Goal: Task Accomplishment & Management: Manage account settings

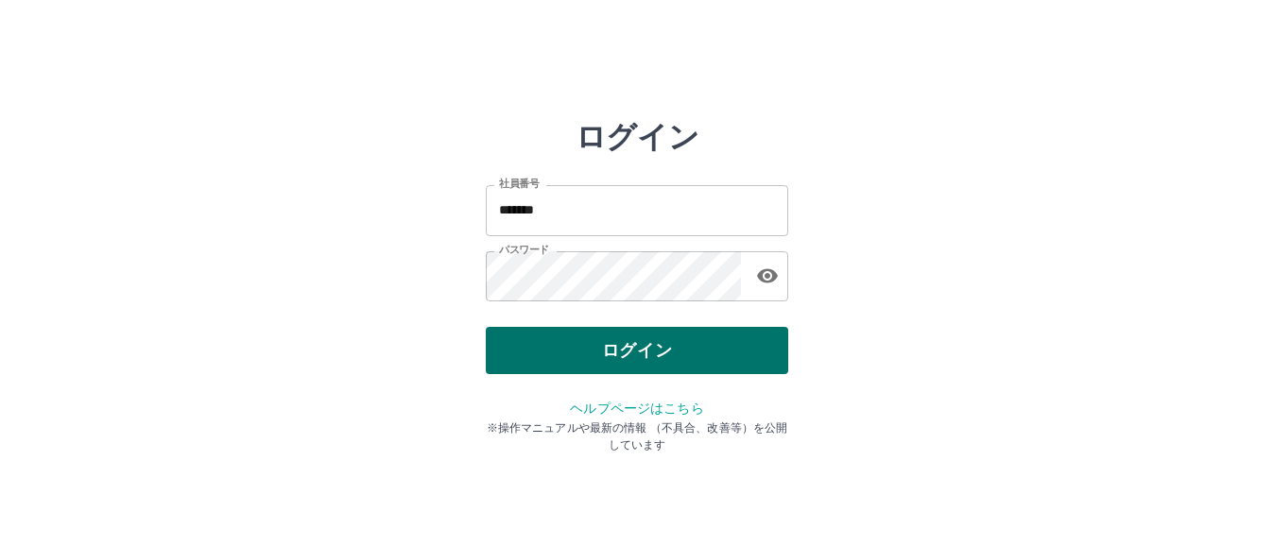
click at [659, 343] on button "ログイン" at bounding box center [637, 350] width 302 height 47
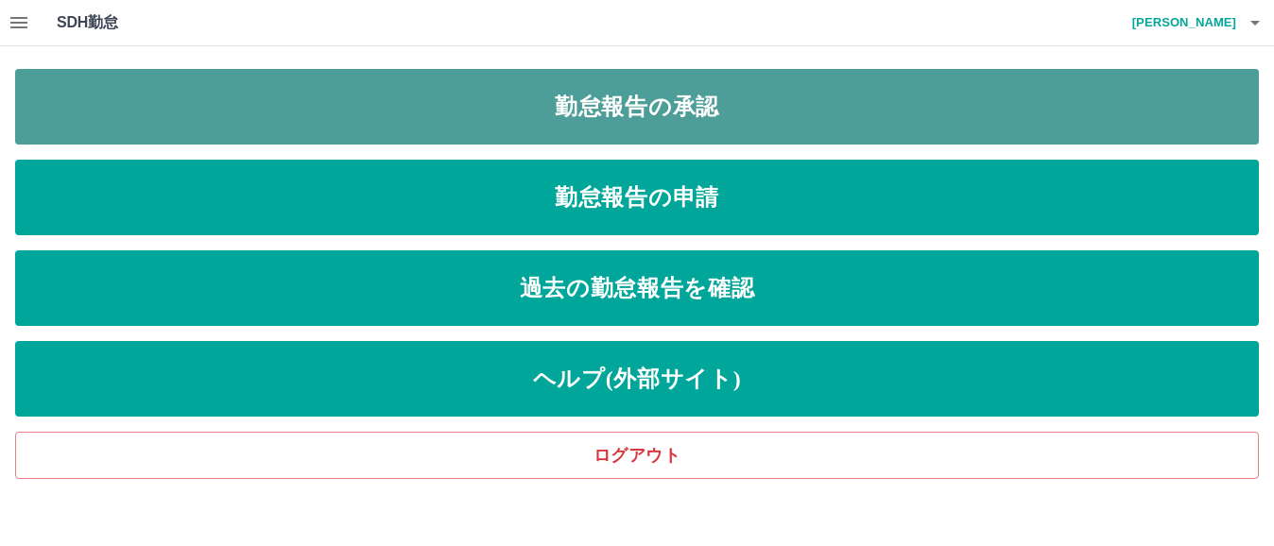
click at [677, 113] on link "勤怠報告の承認" at bounding box center [637, 107] width 1244 height 76
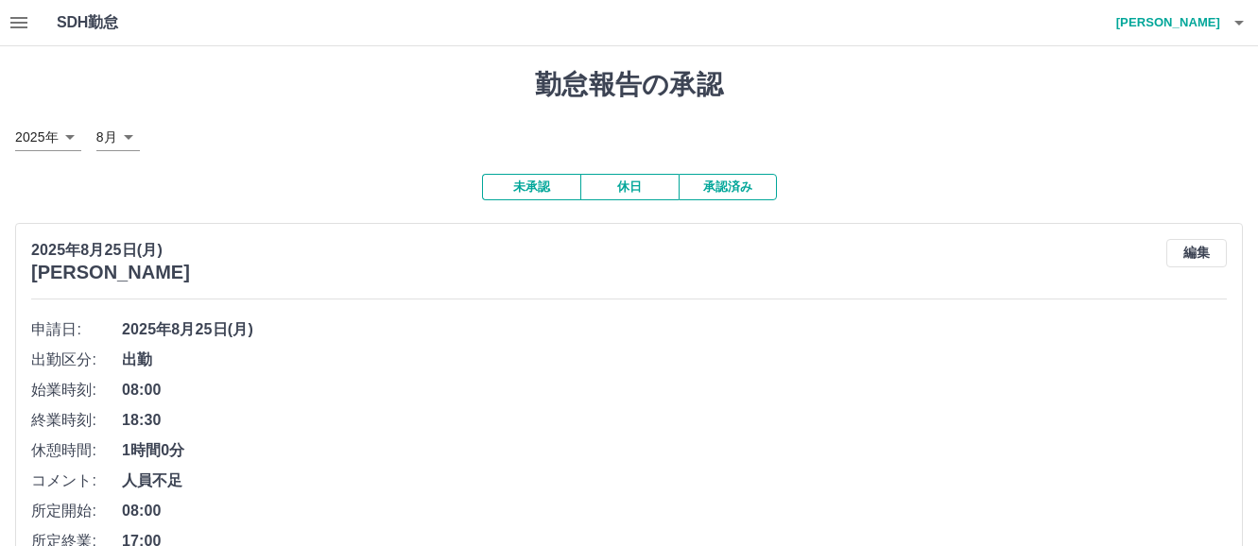
click at [19, 21] on icon "button" at bounding box center [19, 22] width 23 height 23
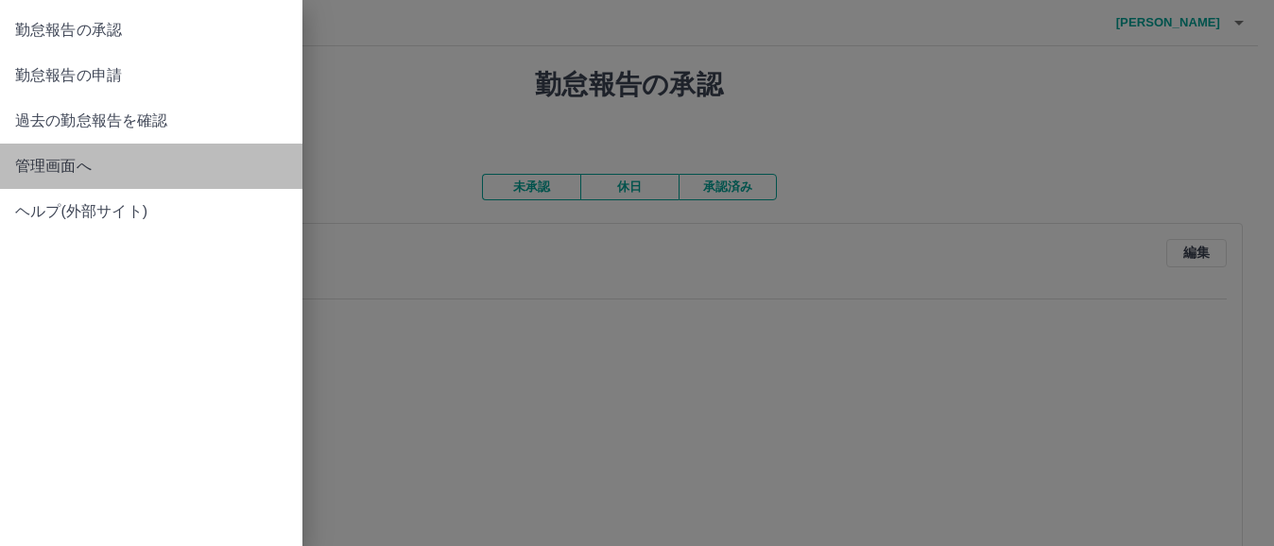
click at [63, 164] on span "管理画面へ" at bounding box center [151, 166] width 272 height 23
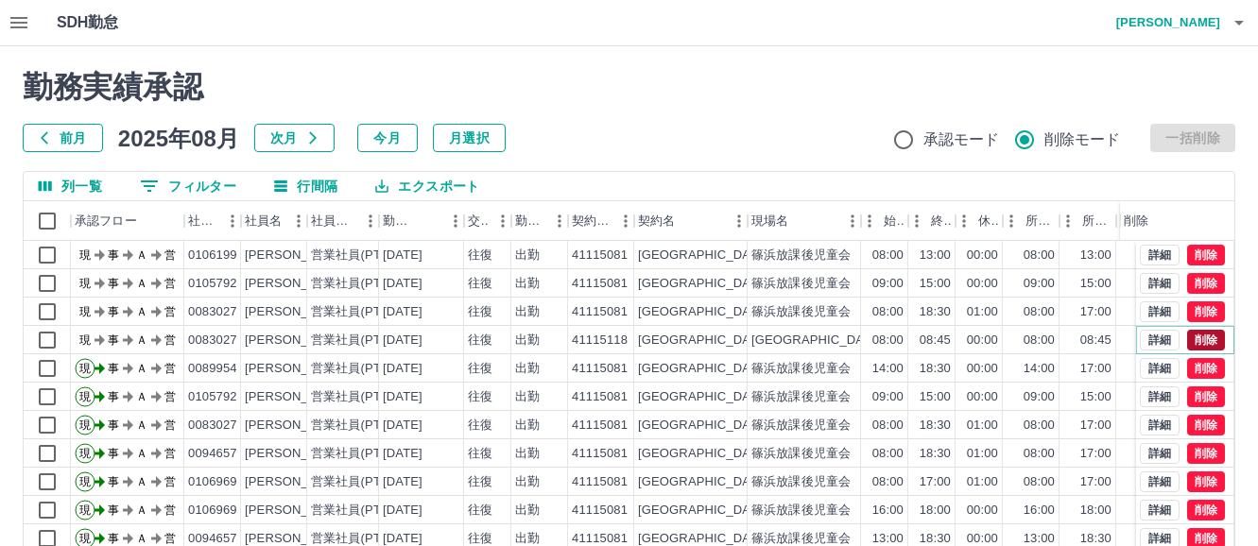
click at [1191, 341] on button "削除" at bounding box center [1206, 340] width 38 height 21
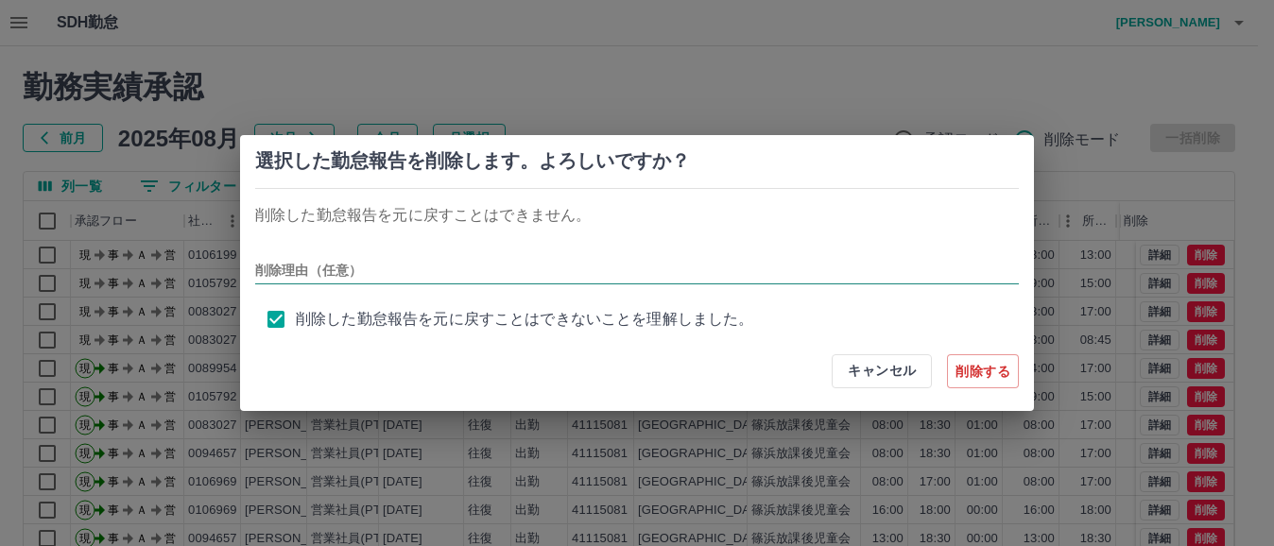
click at [320, 269] on input "削除理由（任意）" at bounding box center [637, 270] width 764 height 27
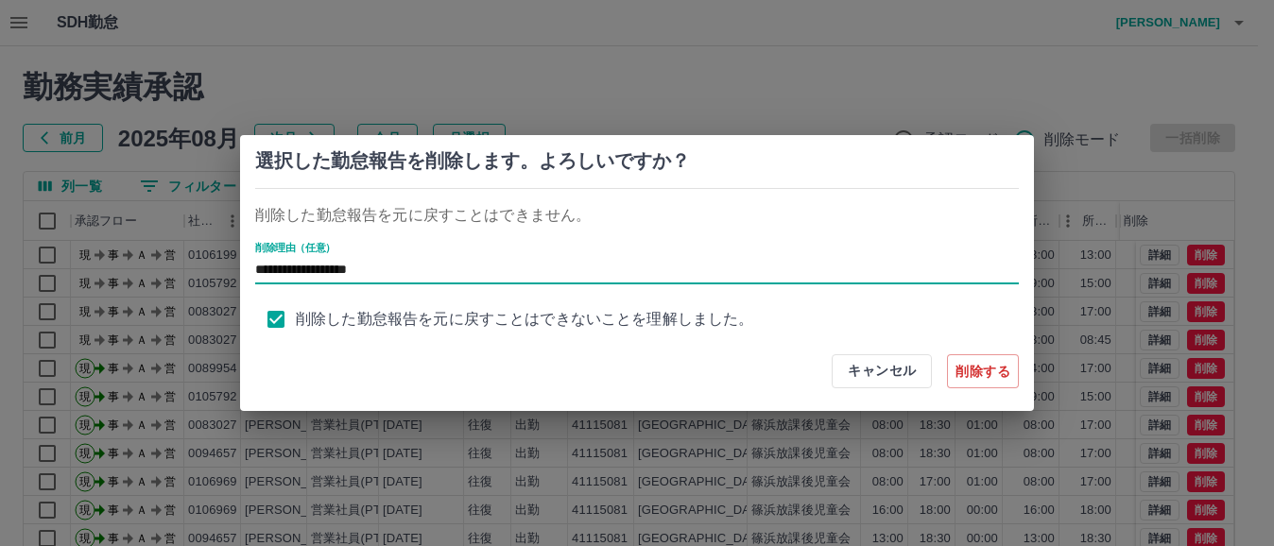
click at [429, 265] on input "**********" at bounding box center [637, 270] width 764 height 27
type input "**********"
click at [547, 347] on div "キャンセル 削除する" at bounding box center [637, 371] width 794 height 79
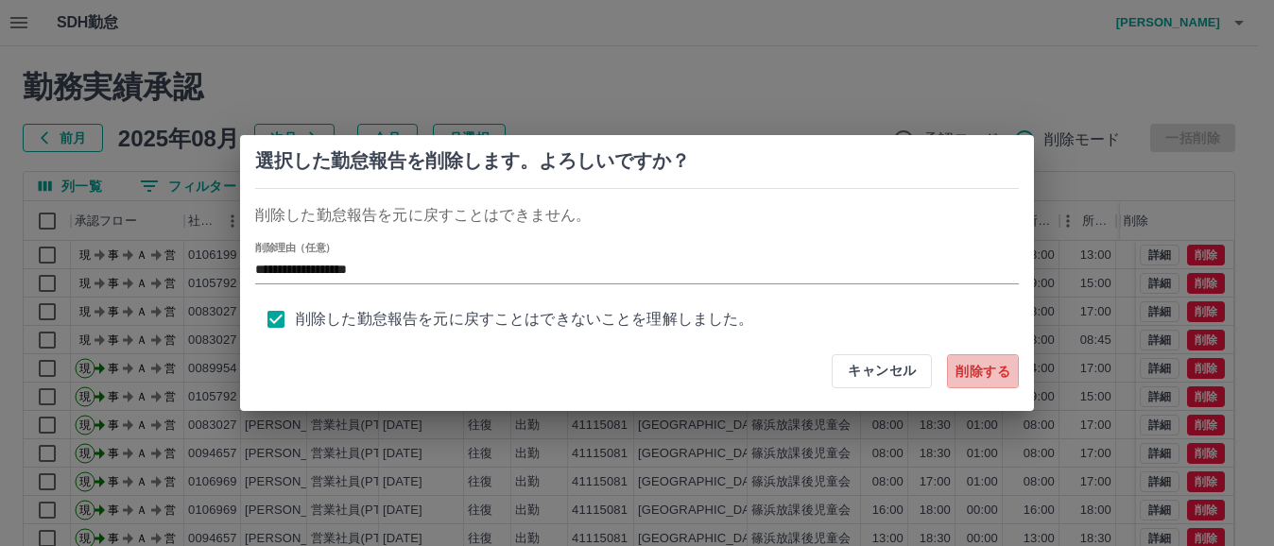
drag, startPoint x: 978, startPoint y: 371, endPoint x: 825, endPoint y: 369, distance: 153.1
click at [978, 371] on button "削除する" at bounding box center [983, 371] width 72 height 34
